Goal: Information Seeking & Learning: Compare options

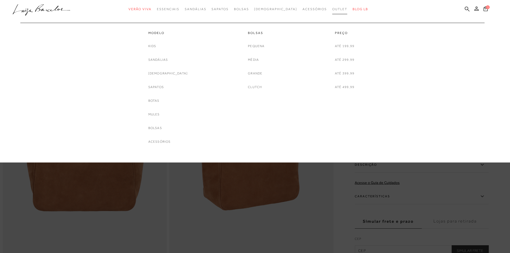
click at [332, 10] on span "Outlet" at bounding box center [339, 9] width 15 height 4
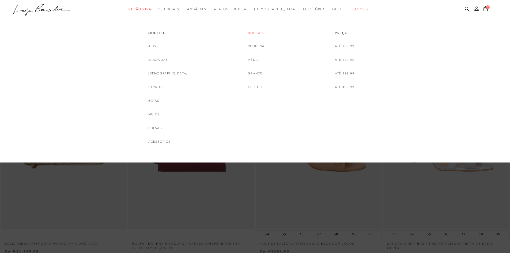
click at [261, 32] on link "Bolsas" at bounding box center [256, 33] width 17 height 5
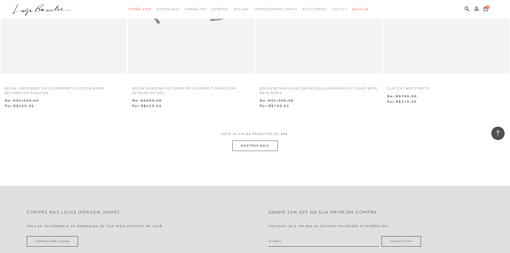
scroll to position [1312, 0]
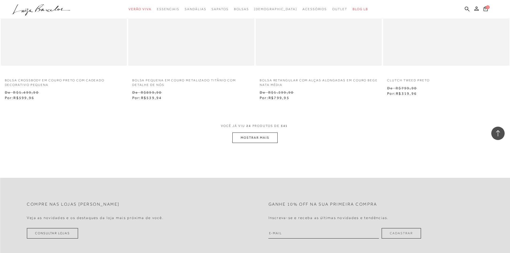
click at [269, 142] on button "MOSTRAR MAIS" at bounding box center [254, 138] width 45 height 10
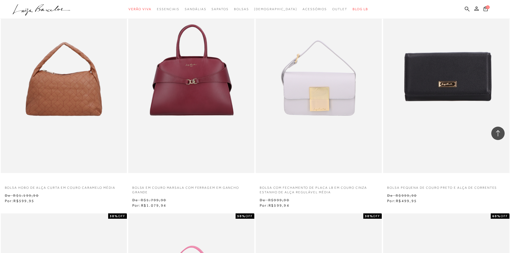
scroll to position [1339, 0]
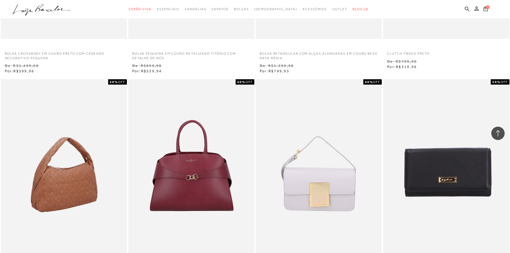
click at [65, 182] on img at bounding box center [64, 173] width 126 height 189
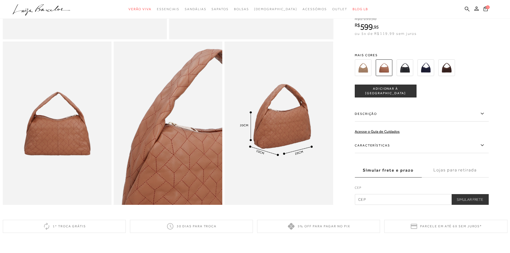
scroll to position [241, 0]
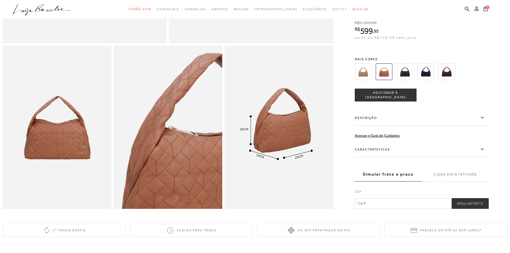
click at [431, 77] on img at bounding box center [426, 71] width 17 height 17
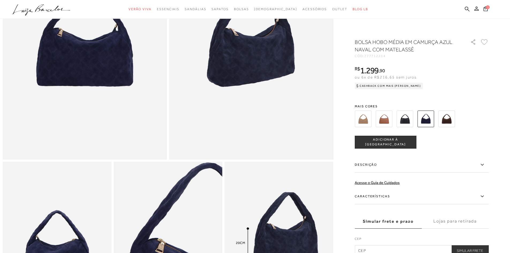
scroll to position [27, 0]
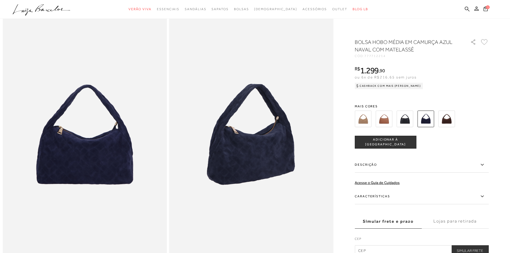
click at [367, 123] on img at bounding box center [363, 119] width 17 height 17
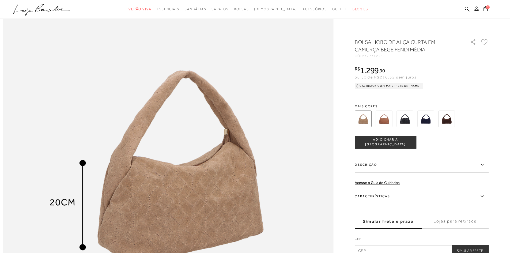
scroll to position [448, 0]
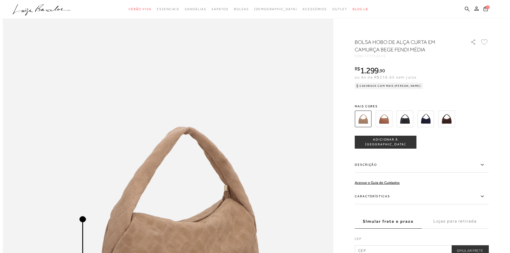
click at [450, 118] on img at bounding box center [446, 119] width 17 height 17
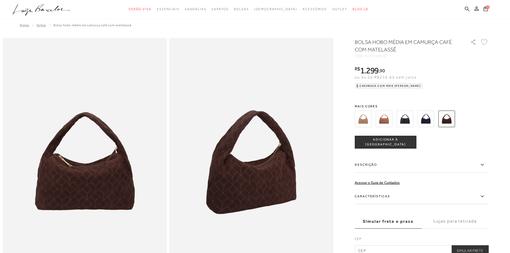
click at [468, 9] on icon at bounding box center [467, 8] width 5 height 5
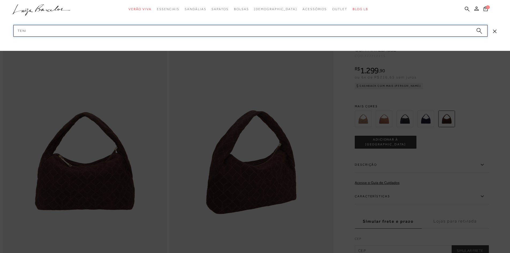
type input "tenis"
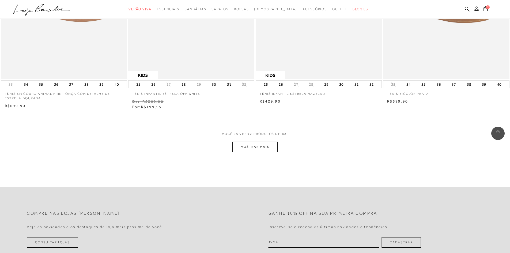
scroll to position [616, 0]
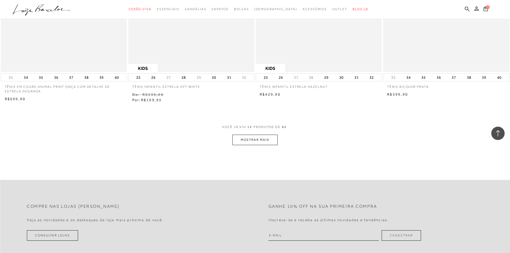
click at [271, 143] on button "MOSTRAR MAIS" at bounding box center [254, 140] width 45 height 10
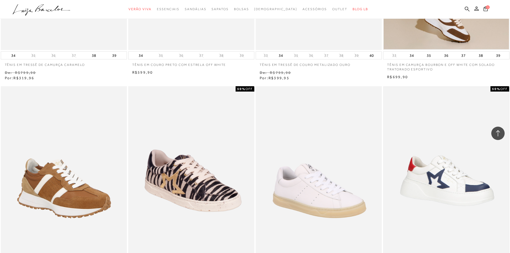
scroll to position [750, 0]
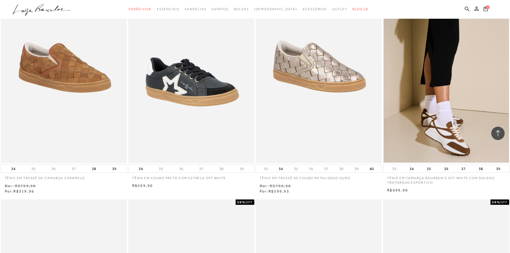
click at [453, 114] on img at bounding box center [446, 69] width 125 height 188
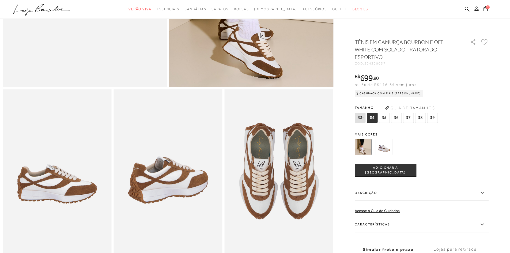
scroll to position [61, 0]
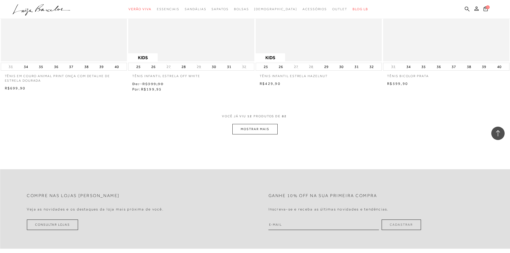
scroll to position [670, 0]
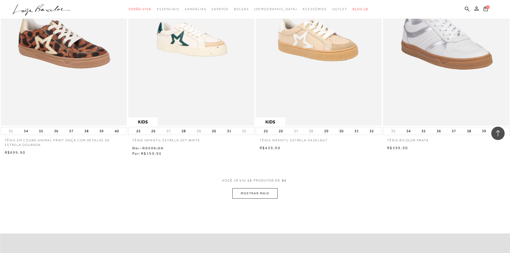
click at [464, 74] on img at bounding box center [446, 31] width 125 height 188
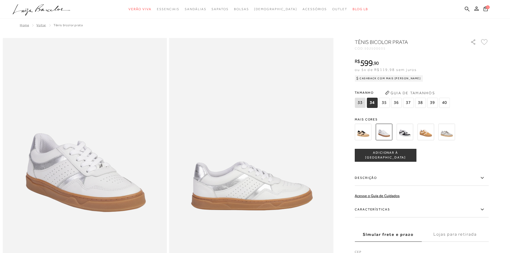
click at [426, 138] on img at bounding box center [426, 132] width 17 height 17
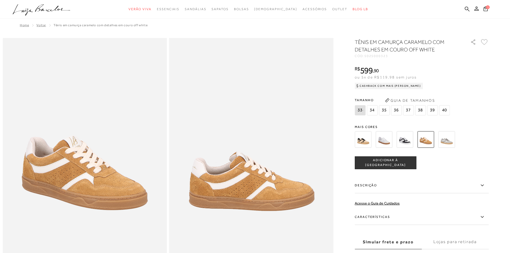
click at [447, 144] on img at bounding box center [446, 139] width 17 height 17
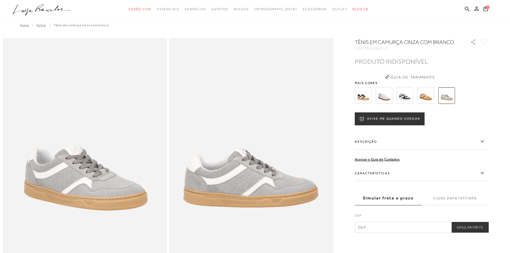
click at [369, 97] on img at bounding box center [363, 95] width 17 height 17
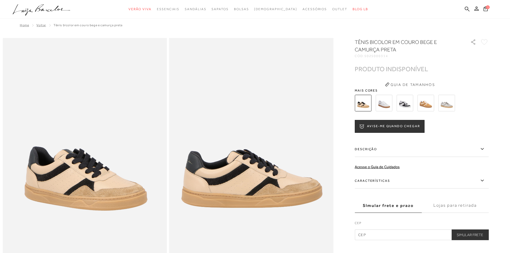
click at [408, 98] on img at bounding box center [405, 103] width 17 height 17
